Goal: Task Accomplishment & Management: Use online tool/utility

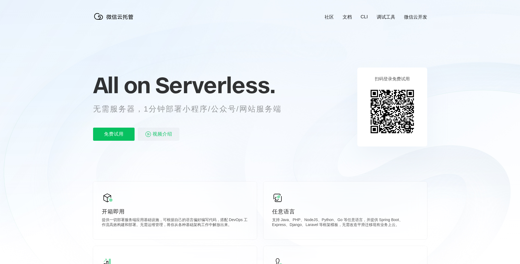
click at [410, 15] on link "微信云开发" at bounding box center [415, 17] width 23 height 6
drag, startPoint x: 332, startPoint y: 52, endPoint x: 348, endPoint y: 61, distance: 19.2
click at [348, 61] on icon at bounding box center [260, 147] width 524 height 295
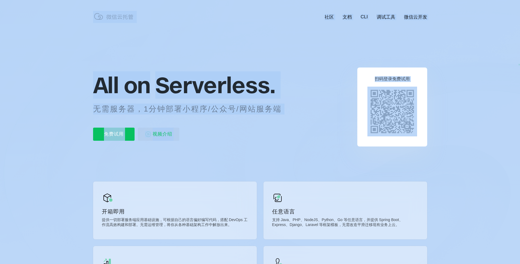
drag, startPoint x: 344, startPoint y: 52, endPoint x: 412, endPoint y: 100, distance: 82.9
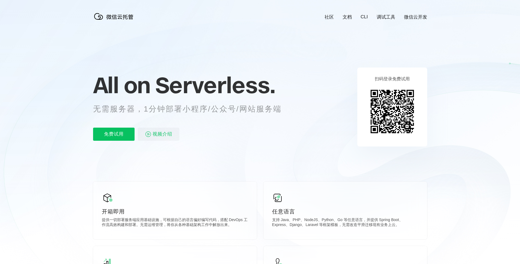
click at [426, 130] on div "扫码登录免费试用" at bounding box center [392, 106] width 70 height 79
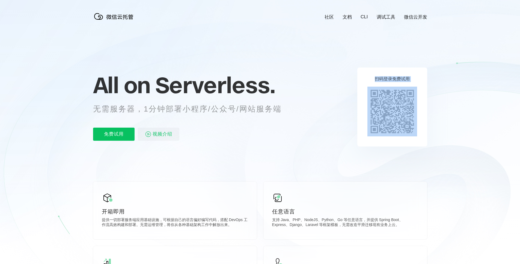
drag, startPoint x: 365, startPoint y: 81, endPoint x: 413, endPoint y: 112, distance: 56.9
click at [413, 112] on div "扫码登录免费试用" at bounding box center [392, 106] width 70 height 79
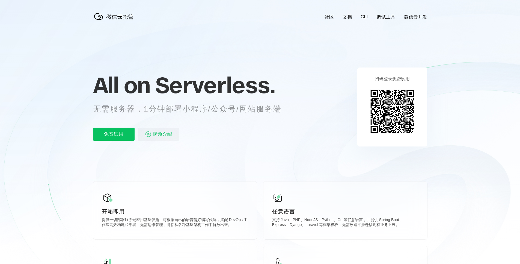
click at [345, 98] on icon at bounding box center [260, 147] width 524 height 295
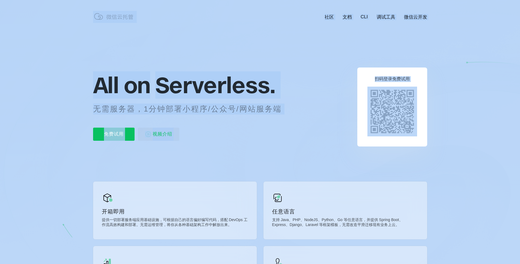
drag, startPoint x: 362, startPoint y: 74, endPoint x: 410, endPoint y: 106, distance: 58.0
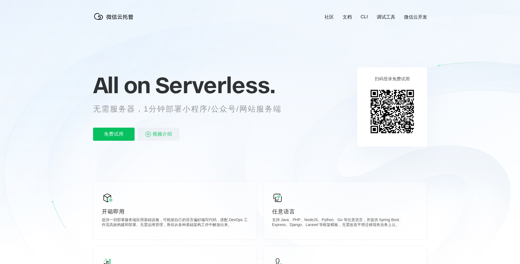
click at [297, 117] on icon at bounding box center [260, 147] width 524 height 295
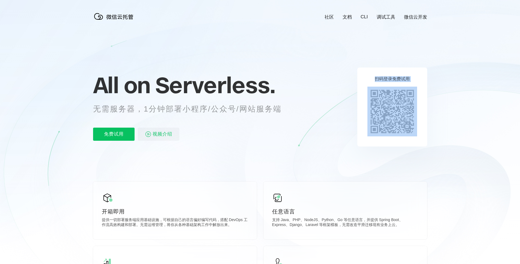
drag, startPoint x: 373, startPoint y: 77, endPoint x: 407, endPoint y: 99, distance: 40.3
click at [407, 99] on div "扫码登录免费试用" at bounding box center [392, 106] width 70 height 79
click at [361, 77] on div "扫码登录免费试用" at bounding box center [392, 106] width 70 height 79
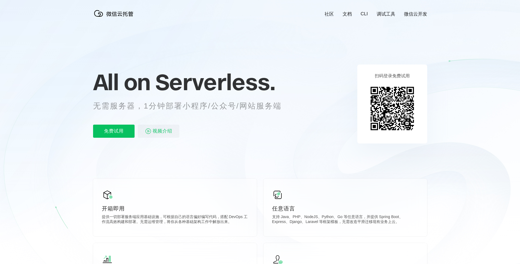
scroll to position [3, 0]
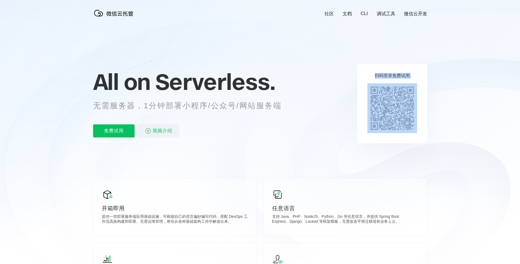
drag, startPoint x: 375, startPoint y: 75, endPoint x: 414, endPoint y: 91, distance: 42.2
click at [414, 91] on div "扫码登录免费试用" at bounding box center [392, 103] width 70 height 79
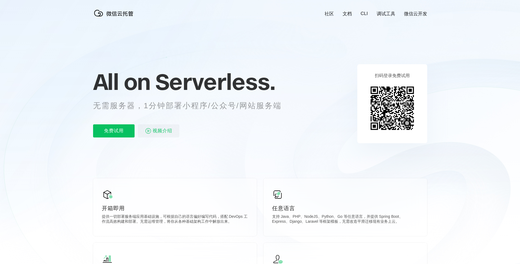
click at [353, 81] on icon at bounding box center [260, 144] width 524 height 295
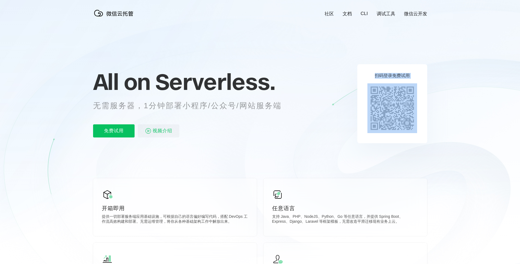
drag, startPoint x: 374, startPoint y: 76, endPoint x: 400, endPoint y: 95, distance: 32.5
click at [400, 95] on div "扫码登录免费试用" at bounding box center [392, 103] width 70 height 79
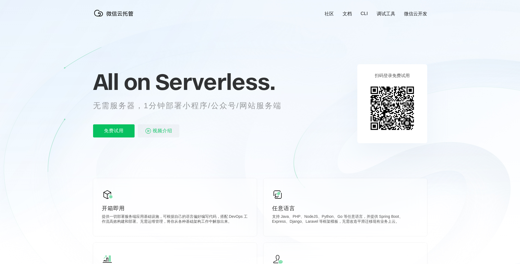
click at [428, 133] on icon at bounding box center [260, 144] width 524 height 295
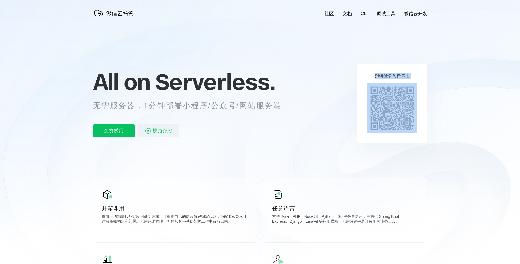
drag, startPoint x: 376, startPoint y: 75, endPoint x: 415, endPoint y: 88, distance: 41.8
click at [415, 88] on div "扫码登录免费试用" at bounding box center [392, 103] width 70 height 79
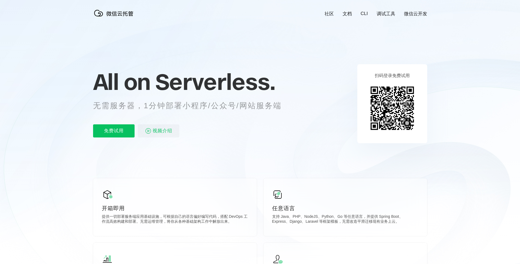
click at [434, 74] on icon at bounding box center [260, 144] width 524 height 295
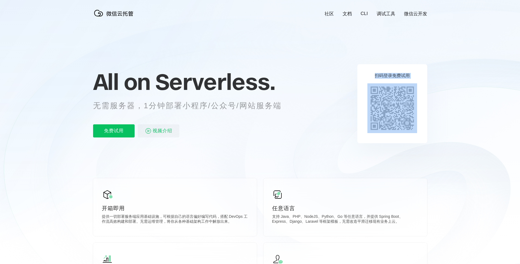
drag, startPoint x: 377, startPoint y: 75, endPoint x: 413, endPoint y: 92, distance: 40.3
click at [413, 92] on div "扫码登录免费试用" at bounding box center [392, 103] width 70 height 79
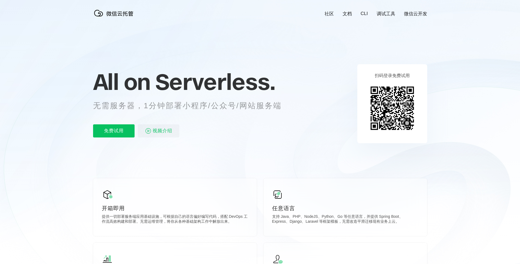
click at [429, 121] on icon at bounding box center [260, 144] width 524 height 295
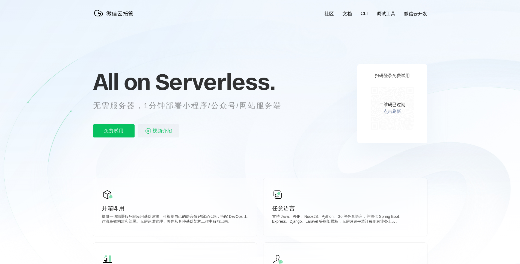
click at [395, 111] on link "点击刷新" at bounding box center [391, 112] width 17 height 6
